Goal: Task Accomplishment & Management: Manage account settings

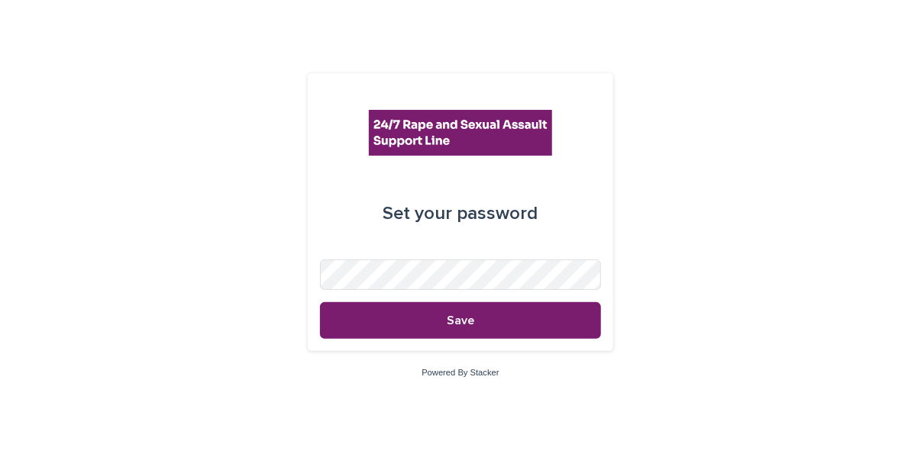
click at [167, 267] on div "Set your password Save Powered By Stacker" at bounding box center [460, 233] width 921 height 467
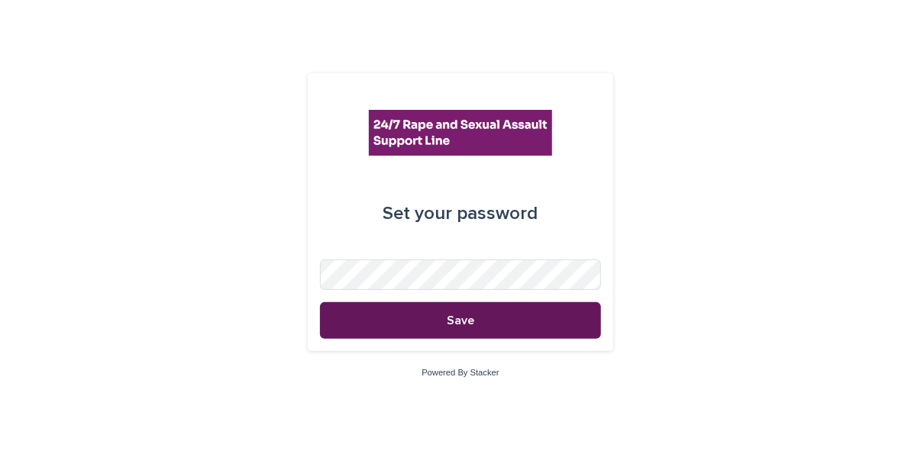
click at [473, 323] on span "Save" at bounding box center [460, 321] width 27 height 12
